Goal: Information Seeking & Learning: Learn about a topic

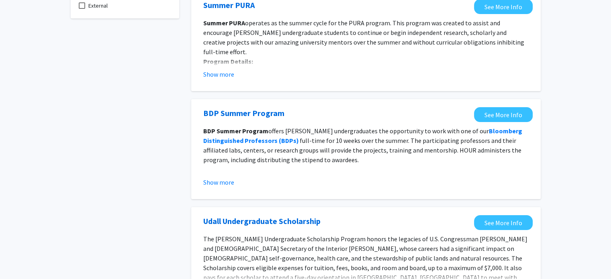
scroll to position [91, 0]
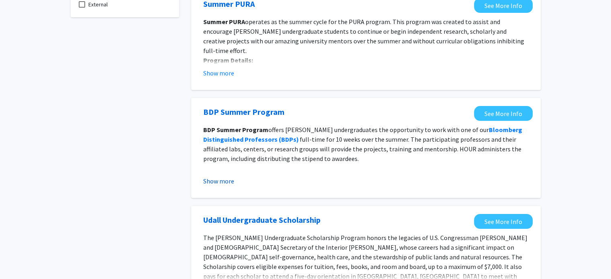
click at [232, 179] on button "Show more" at bounding box center [218, 181] width 31 height 10
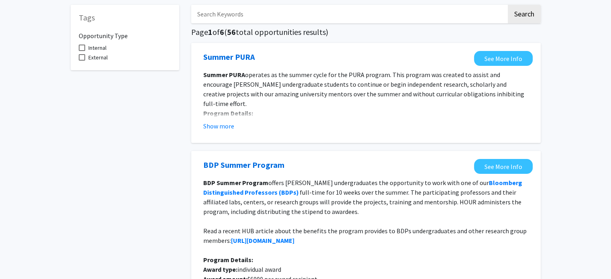
scroll to position [0, 0]
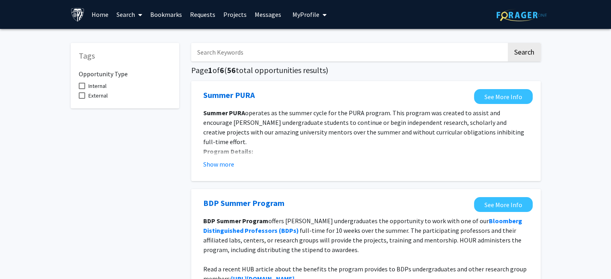
click at [328, 51] on input "Search Keywords" at bounding box center [348, 52] width 315 height 18
type input "graduate"
click at [507, 43] on button "Search" at bounding box center [523, 52] width 33 height 18
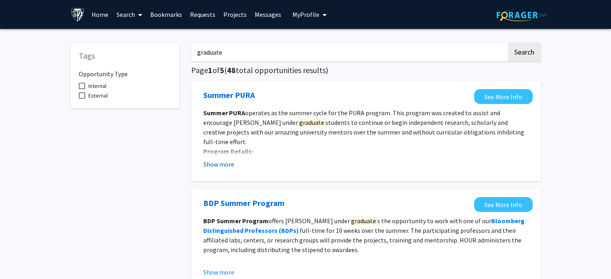
click at [223, 166] on button "Show more" at bounding box center [218, 164] width 31 height 10
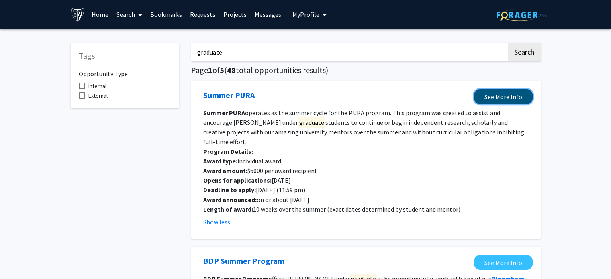
click at [502, 95] on link "See More Info" at bounding box center [503, 96] width 59 height 15
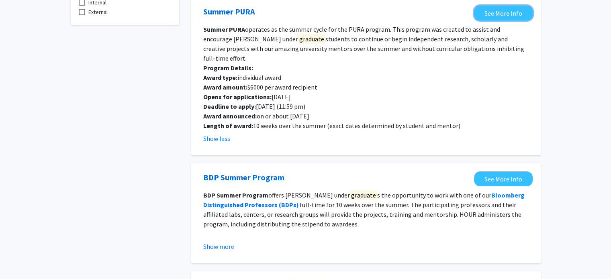
scroll to position [104, 0]
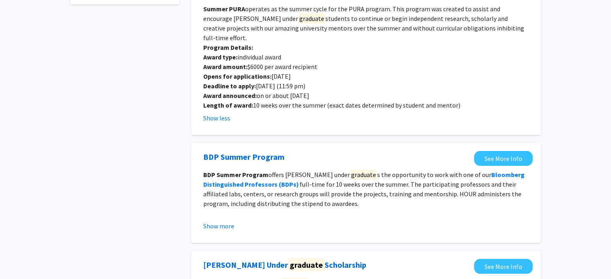
click at [223, 224] on fg-opportunity "BDP Summer Program  See More Info BDP Summer Program offers [PERSON_NAME] under…" at bounding box center [365, 193] width 333 height 84
click at [217, 221] on button "Show more" at bounding box center [218, 226] width 31 height 10
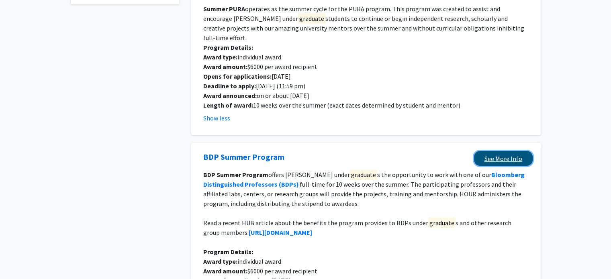
click at [500, 151] on link "See More Info" at bounding box center [503, 158] width 59 height 15
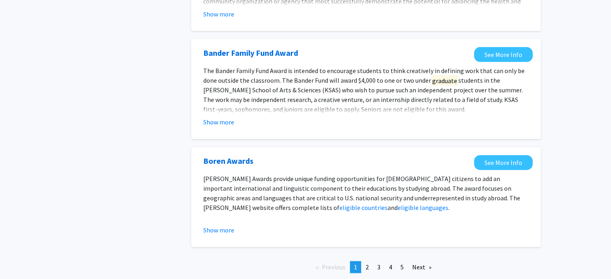
scroll to position [1112, 0]
